Goal: Contribute content

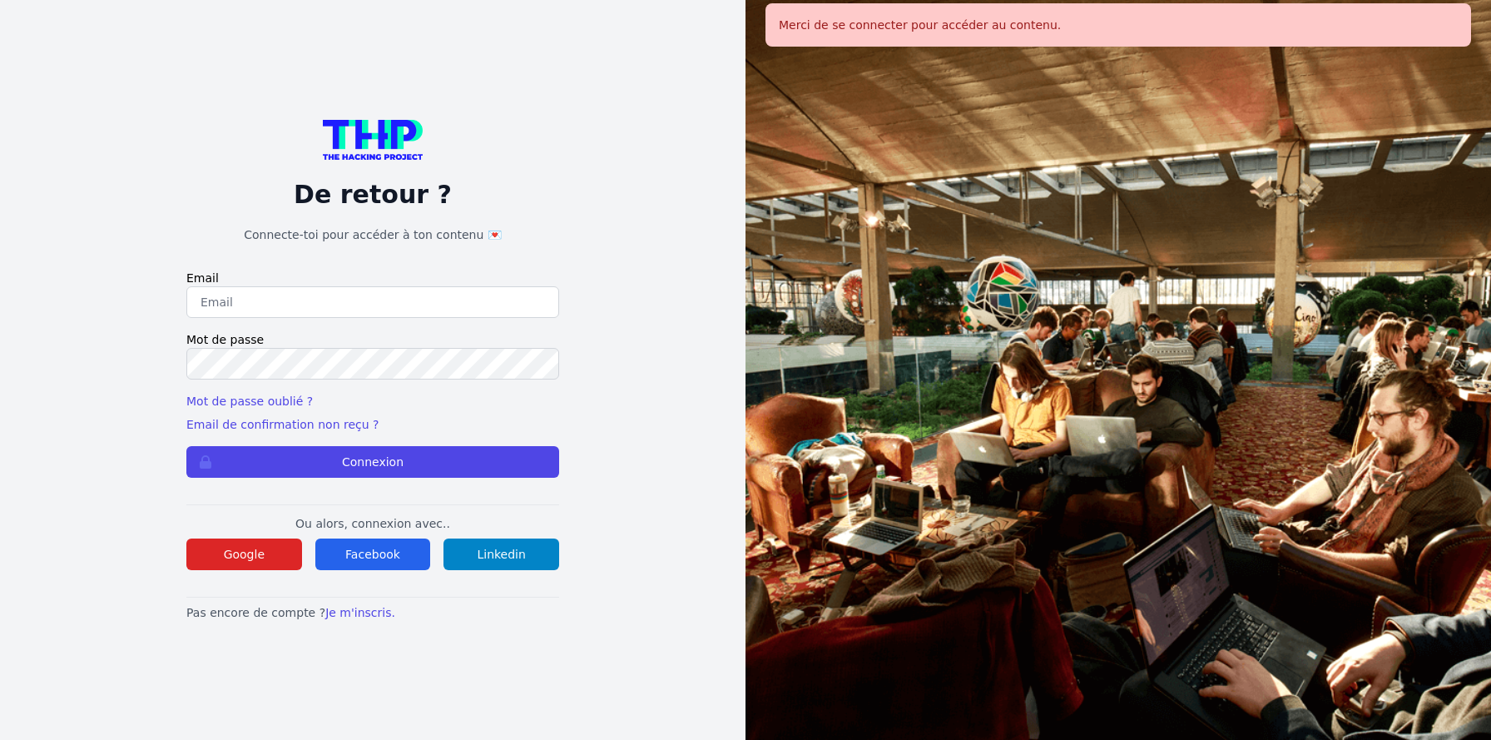
click at [1125, 93] on div at bounding box center [1117, 370] width 745 height 740
click at [326, 286] on input "email" at bounding box center [372, 302] width 373 height 32
type input "jruelle@hotmail.fr"
click at [398, 463] on button "Connexion" at bounding box center [372, 462] width 373 height 32
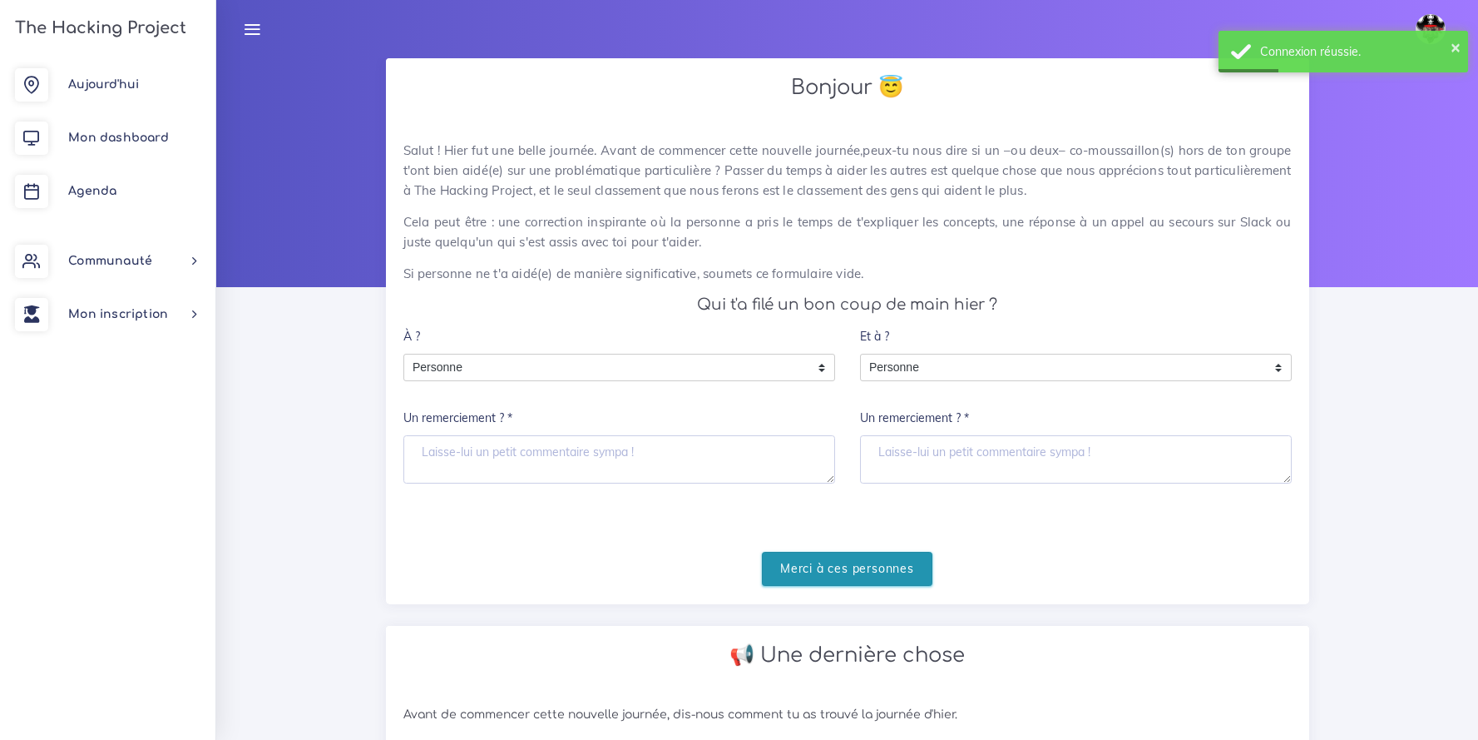
click at [834, 577] on input "Merci à ces personnes" at bounding box center [847, 569] width 171 height 34
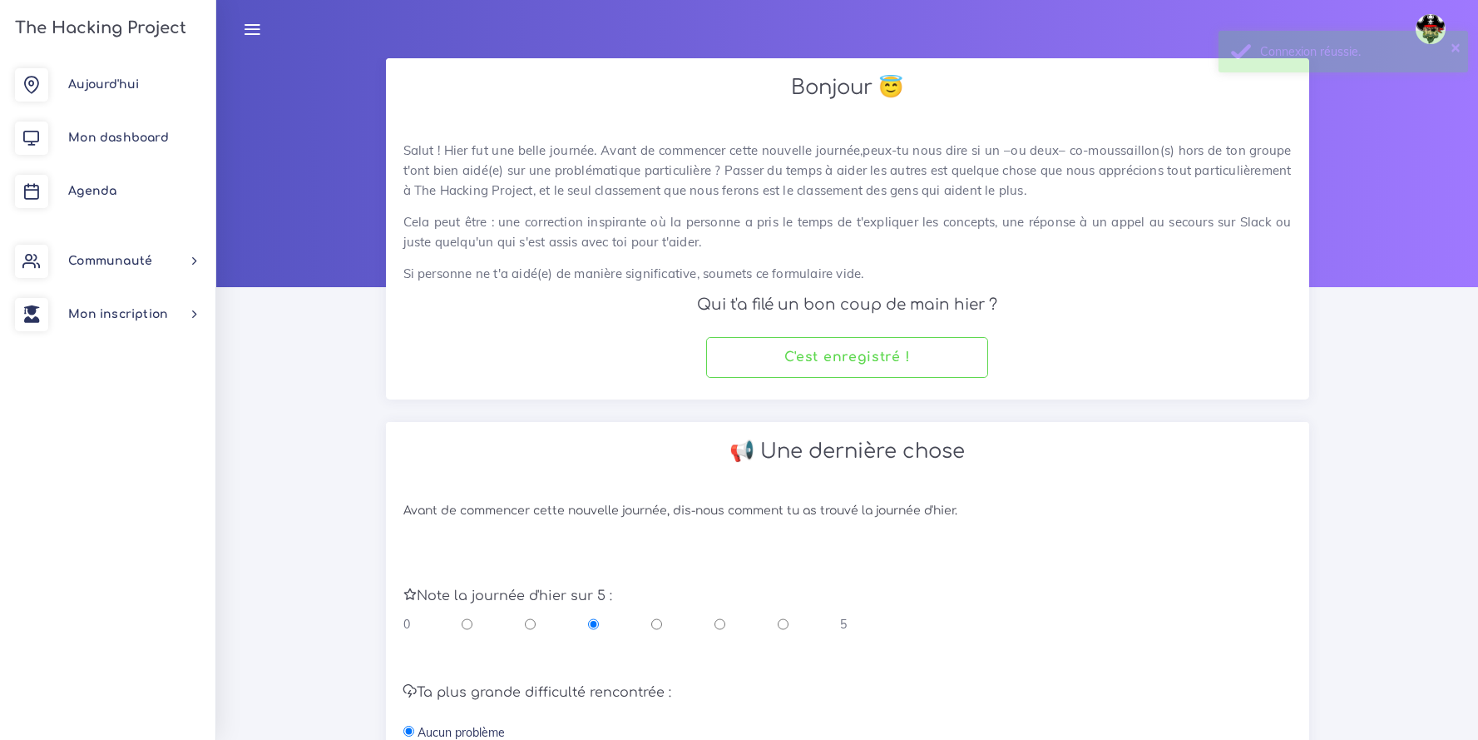
click at [782, 626] on input "radio" at bounding box center [783, 624] width 11 height 17
radio input "true"
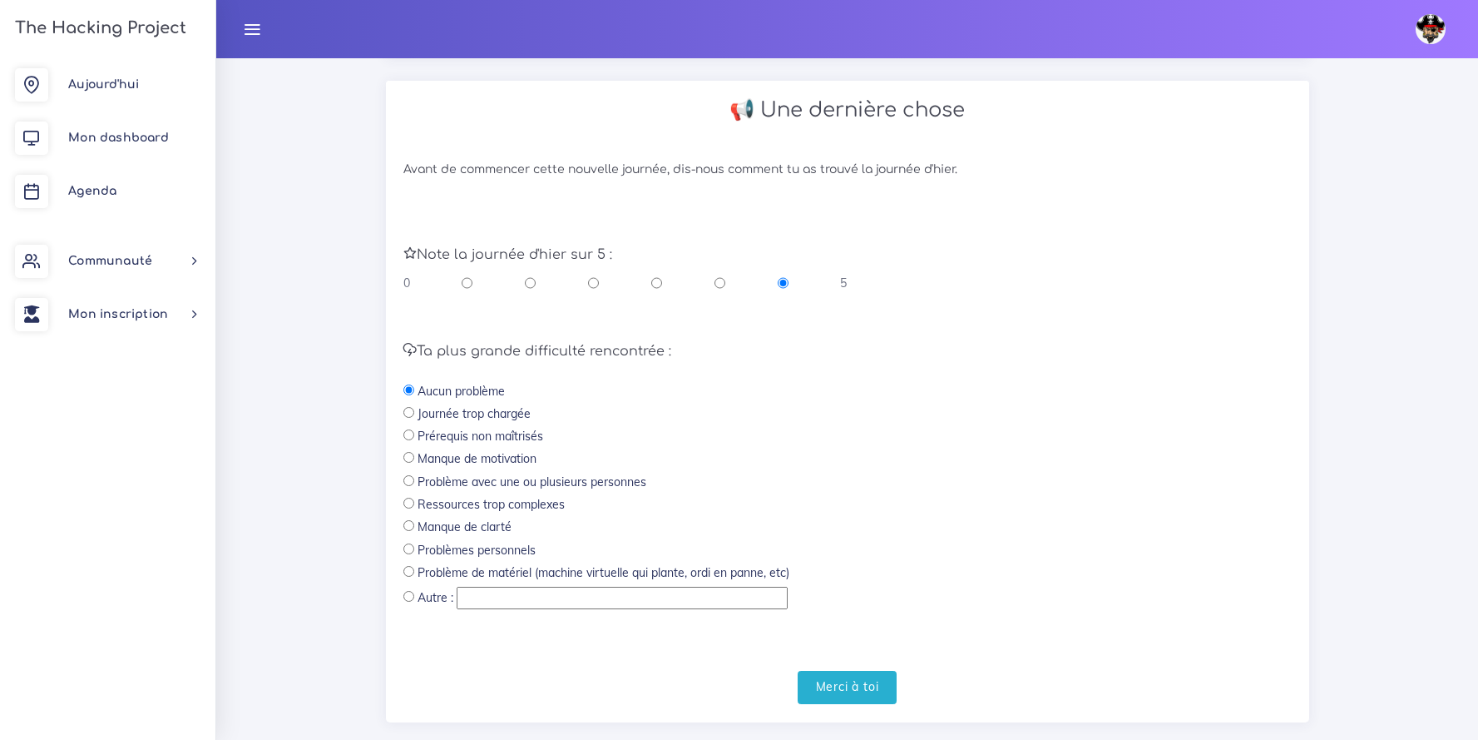
scroll to position [371, 0]
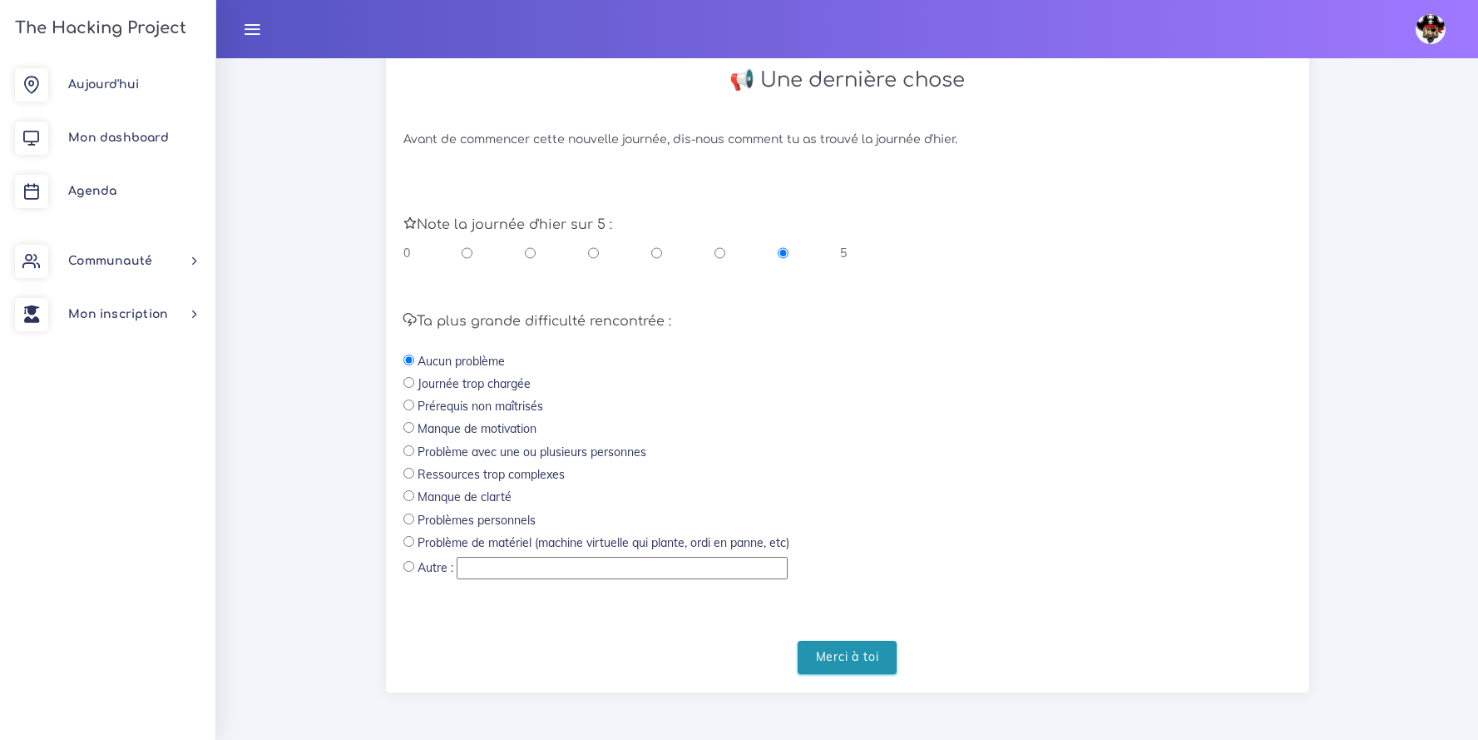
click at [874, 665] on input "Merci à toi" at bounding box center [848, 658] width 100 height 34
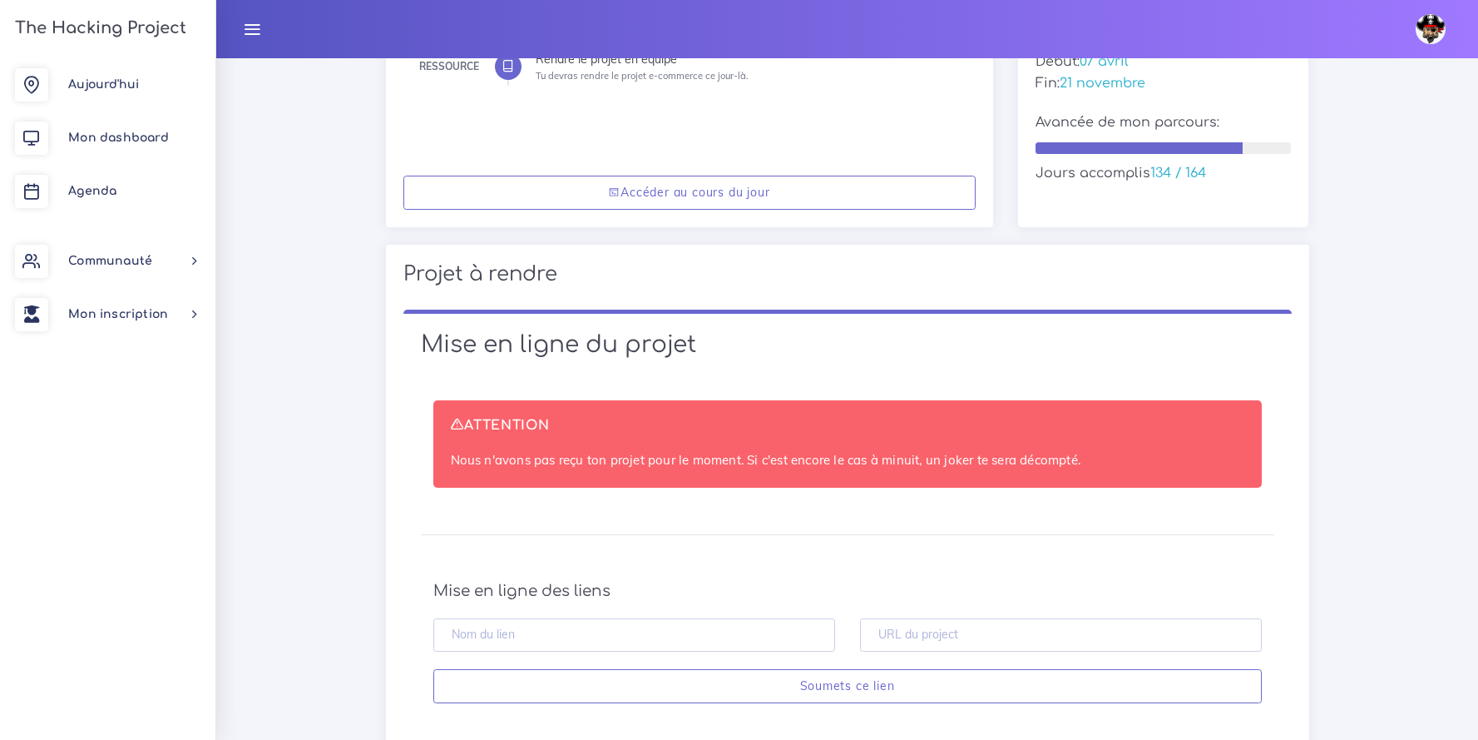
scroll to position [385, 0]
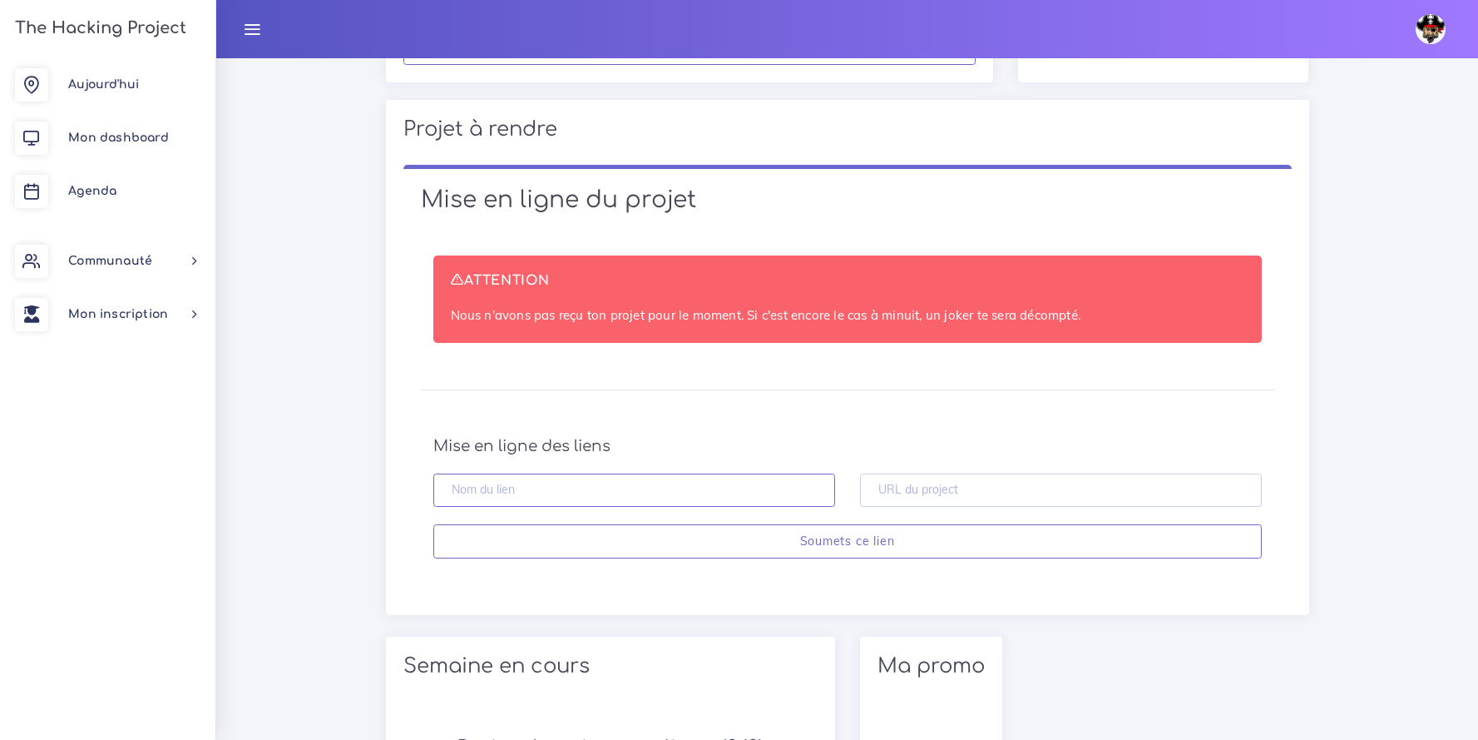
click at [641, 497] on input "text" at bounding box center [634, 490] width 402 height 34
type input "Fotochaton Johann"
paste input "https://github.com/TheHackingProject/bibliotheque-THP.git"
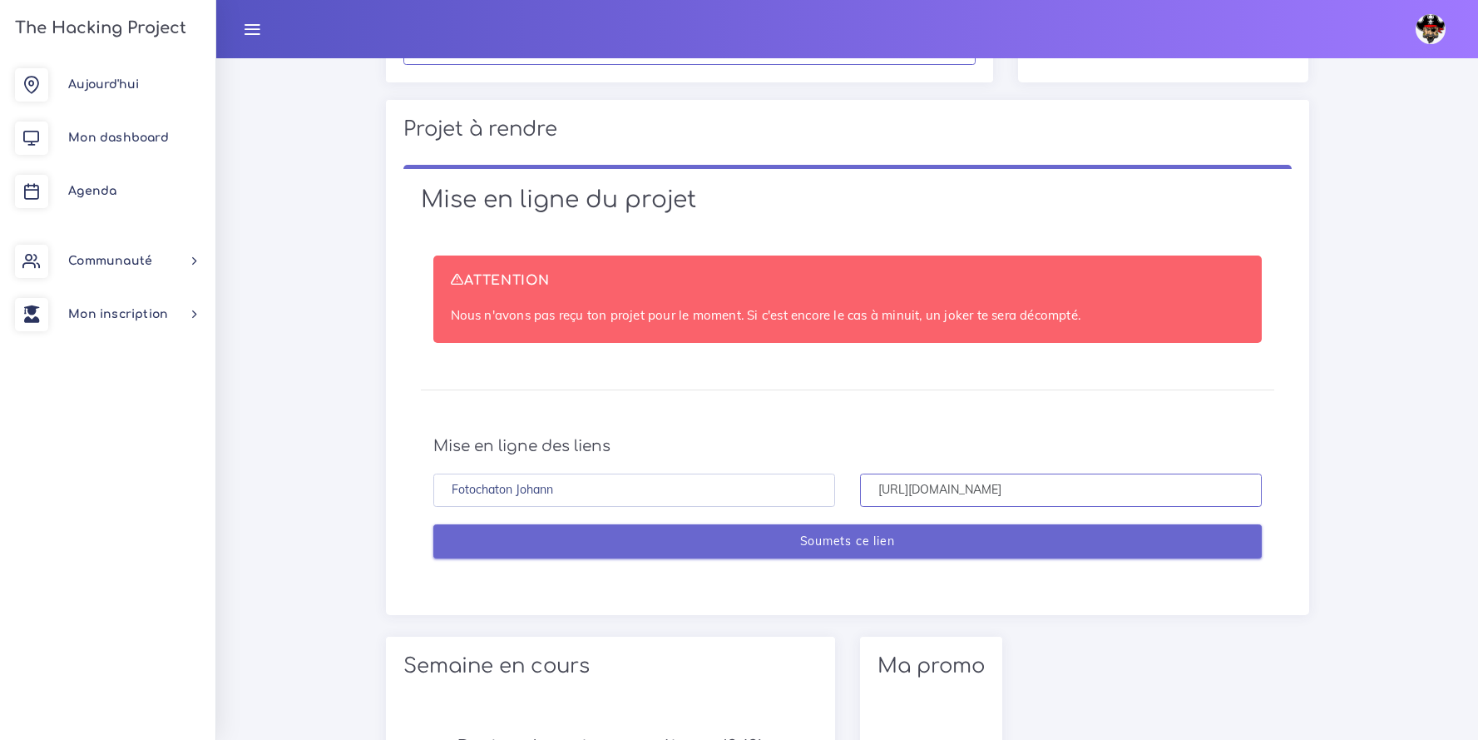
type input "https://github.com/TheHackingProject/bibliotheque-THP.git"
click at [942, 552] on input "Soumets ce lien" at bounding box center [847, 541] width 829 height 34
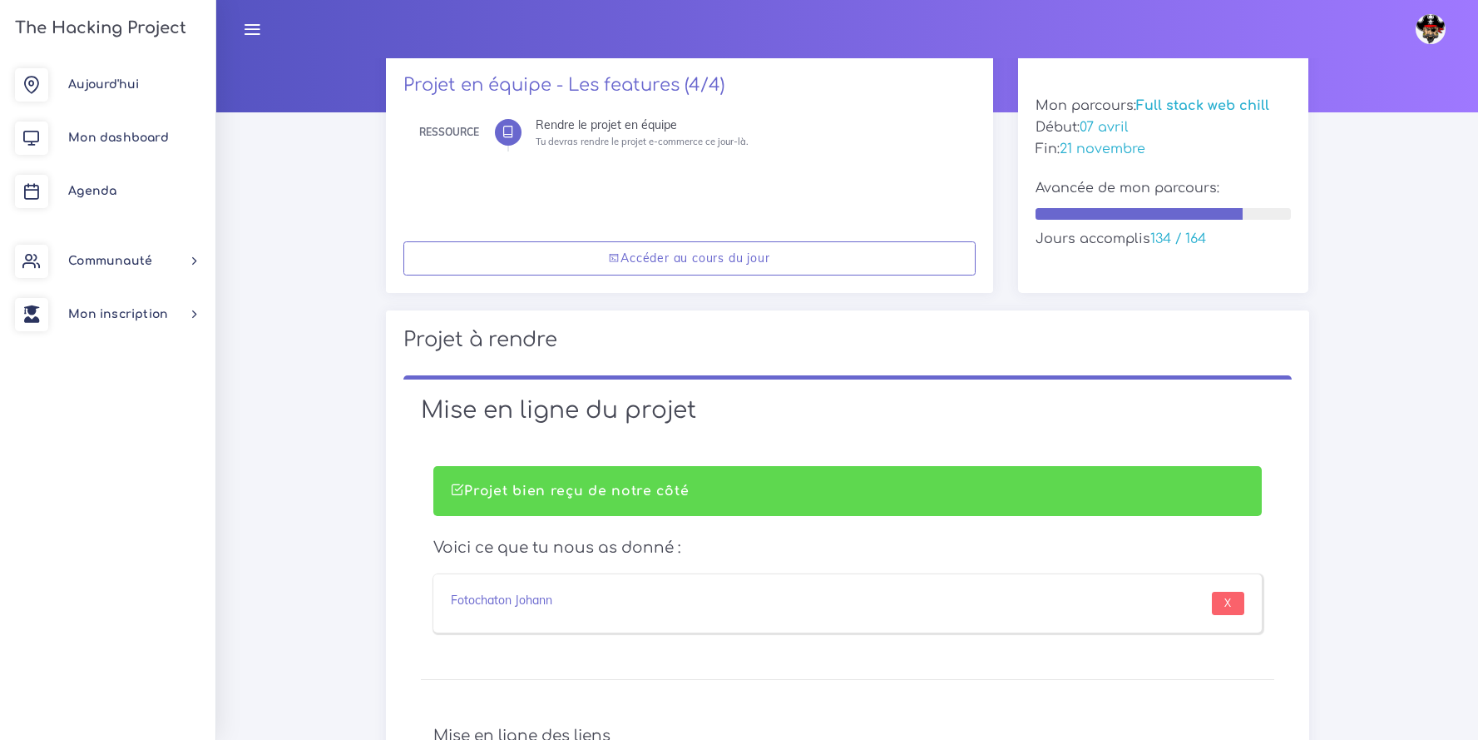
scroll to position [177, 0]
